Goal: Task Accomplishment & Management: Manage account settings

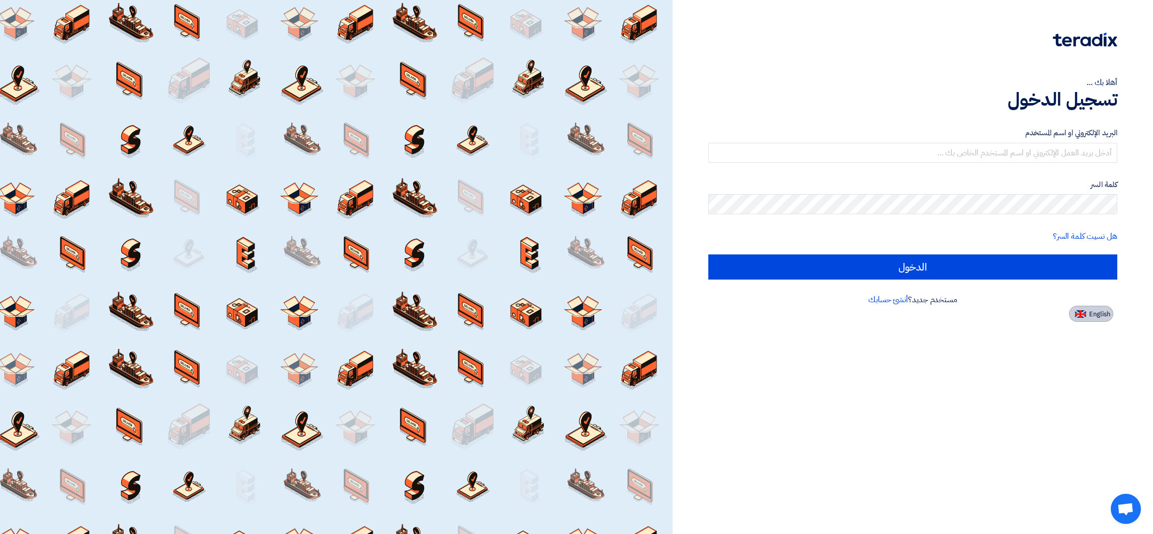
click at [768, 318] on span "English" at bounding box center [1099, 314] width 21 height 7
type input "Sign in"
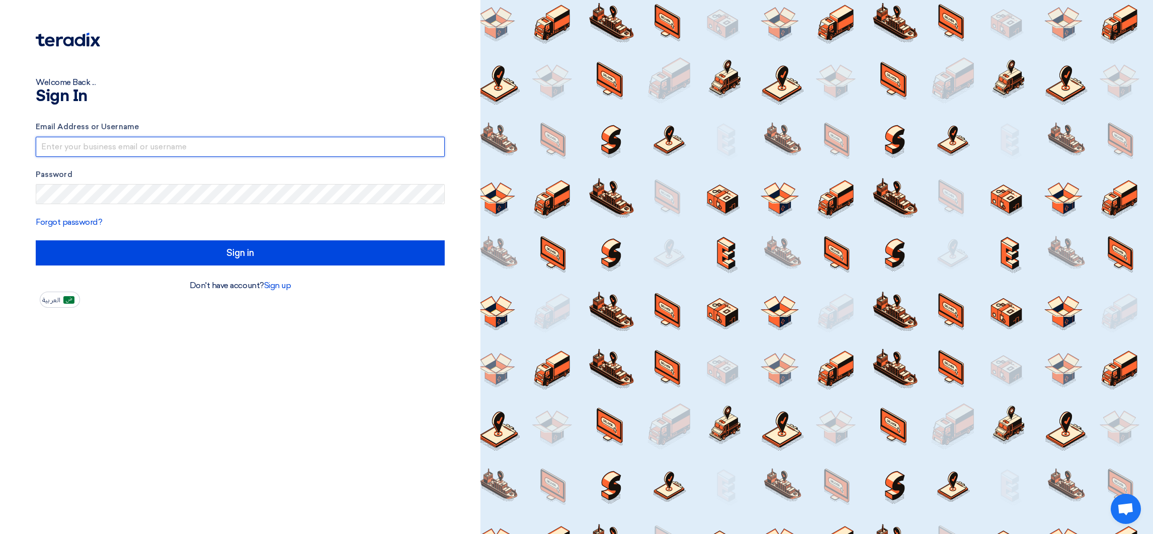
click at [123, 157] on input "text" at bounding box center [240, 147] width 409 height 20
drag, startPoint x: 152, startPoint y: 146, endPoint x: 292, endPoint y: 145, distance: 139.8
click at [292, 145] on input "[EMAIL_ADDRESS]@00" at bounding box center [240, 147] width 409 height 20
type input "[EMAIL_ADDRESS][DOMAIN_NAME]"
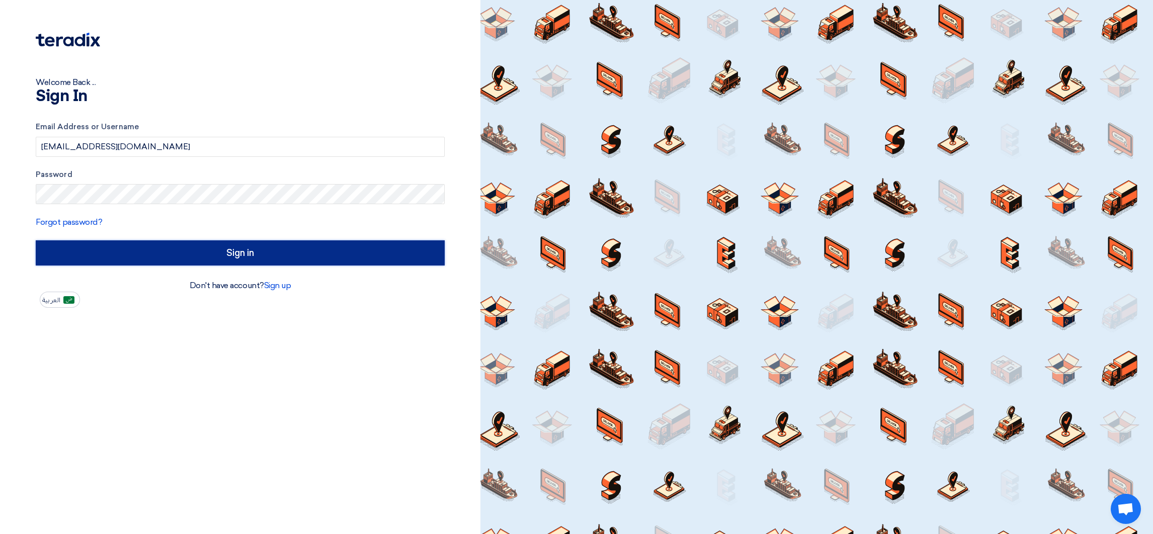
click at [368, 246] on input "Sign in" at bounding box center [240, 252] width 409 height 25
